Goal: Information Seeking & Learning: Learn about a topic

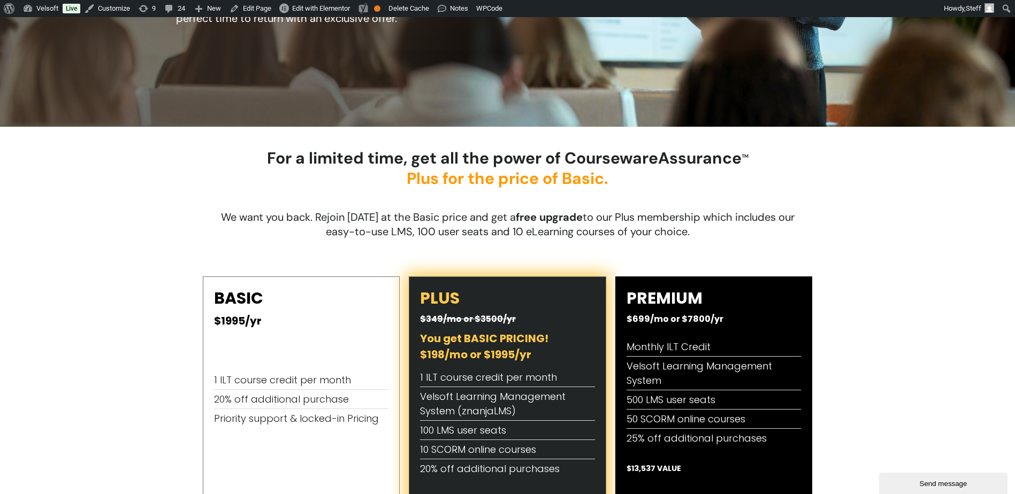
scroll to position [99, 0]
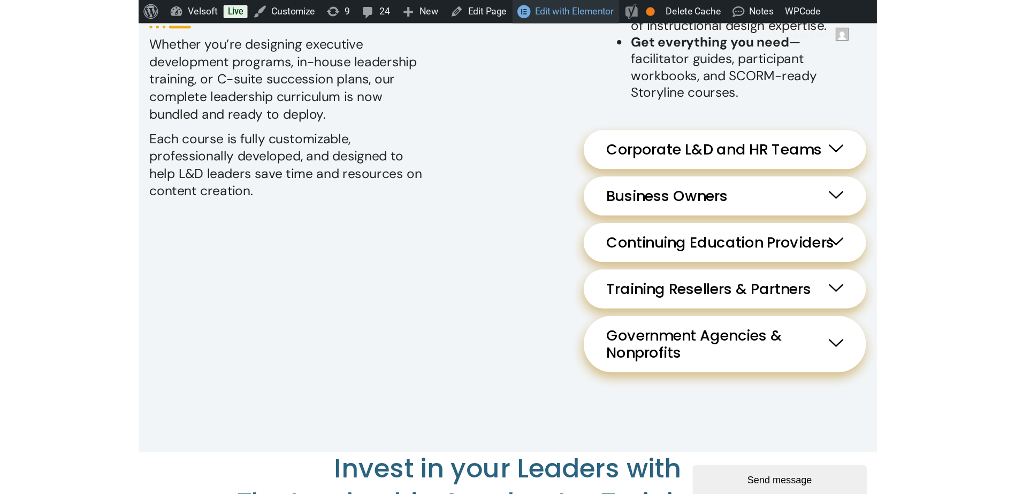
scroll to position [1124, 0]
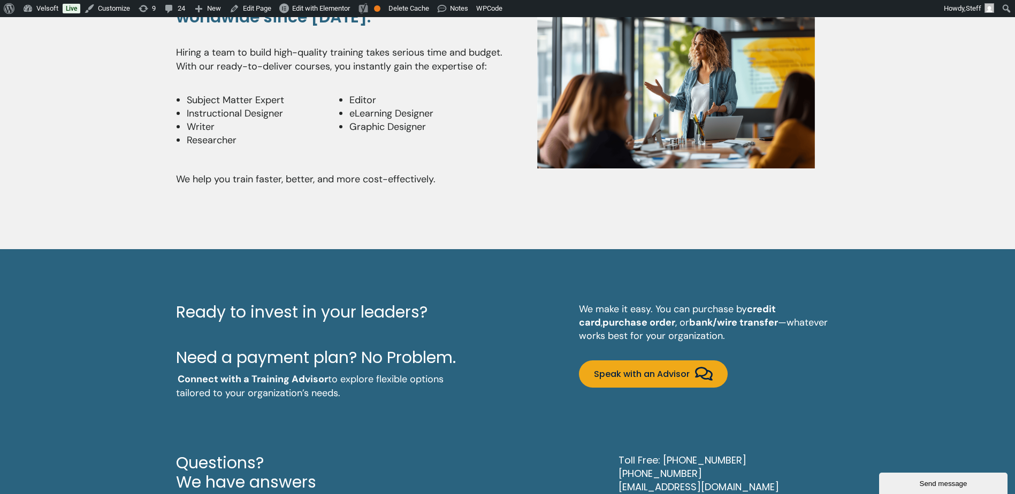
scroll to position [2946, 0]
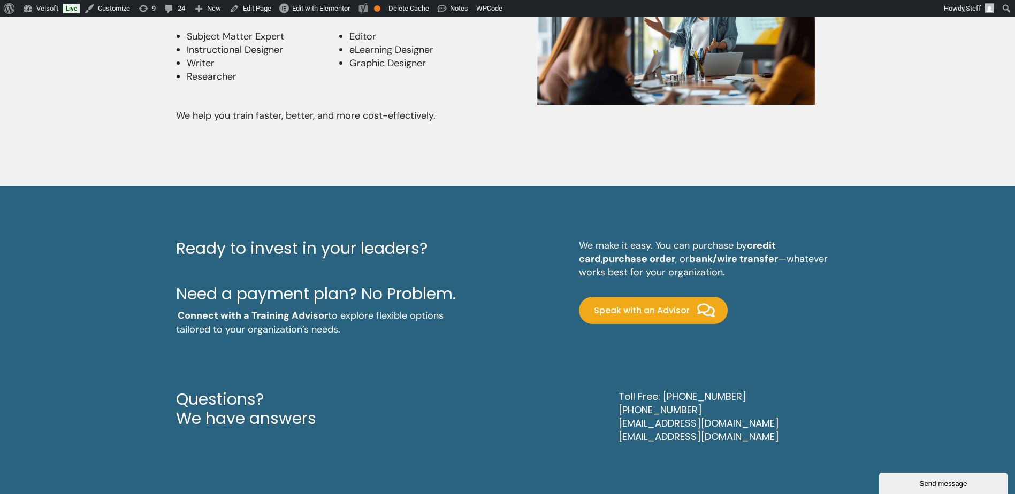
drag, startPoint x: 644, startPoint y: 310, endPoint x: 696, endPoint y: 314, distance: 52.1
click at [644, 310] on span "Speak with an Advisor" at bounding box center [642, 311] width 96 height 10
